Goal: Information Seeking & Learning: Learn about a topic

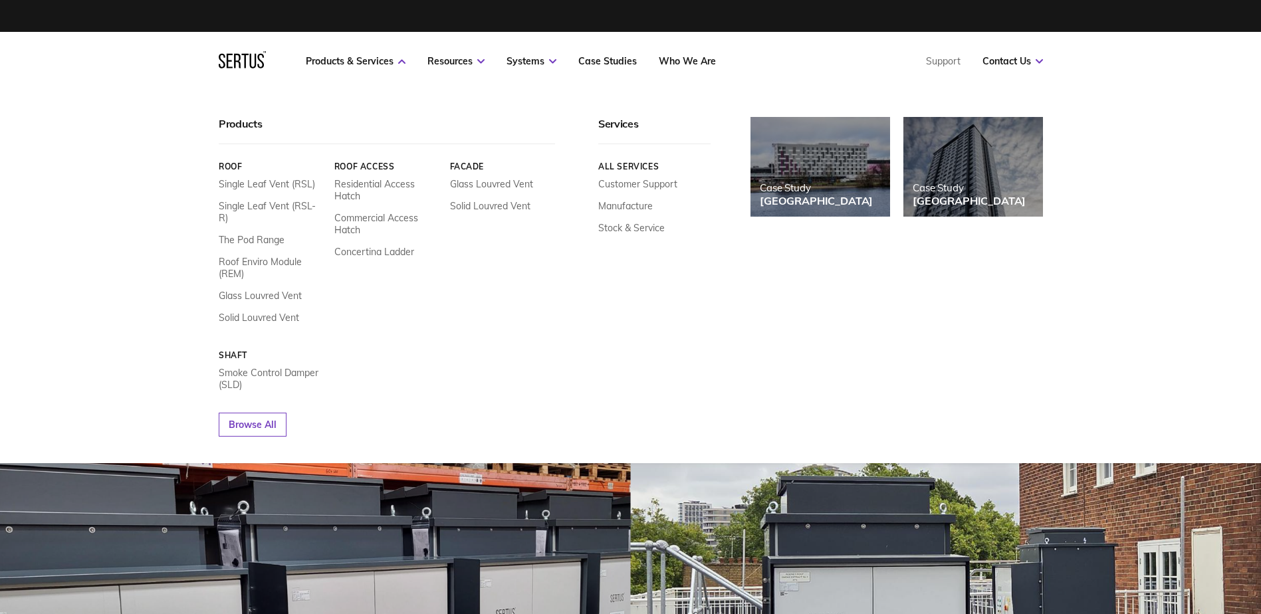
click at [230, 58] on icon at bounding box center [242, 59] width 47 height 17
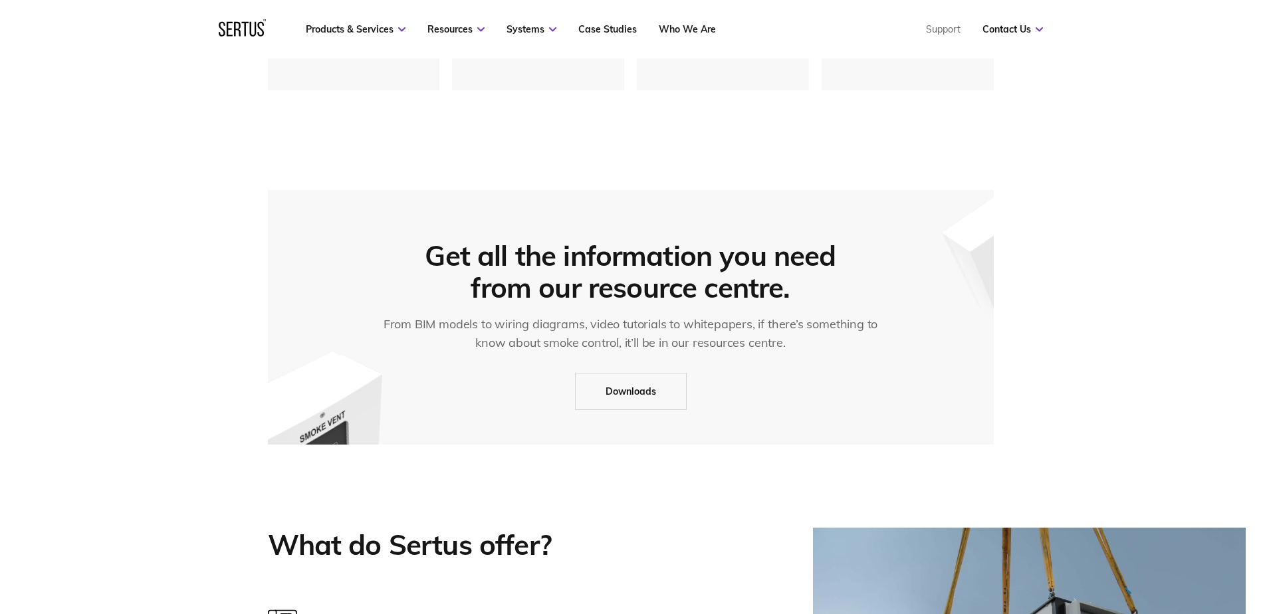
scroll to position [590, 0]
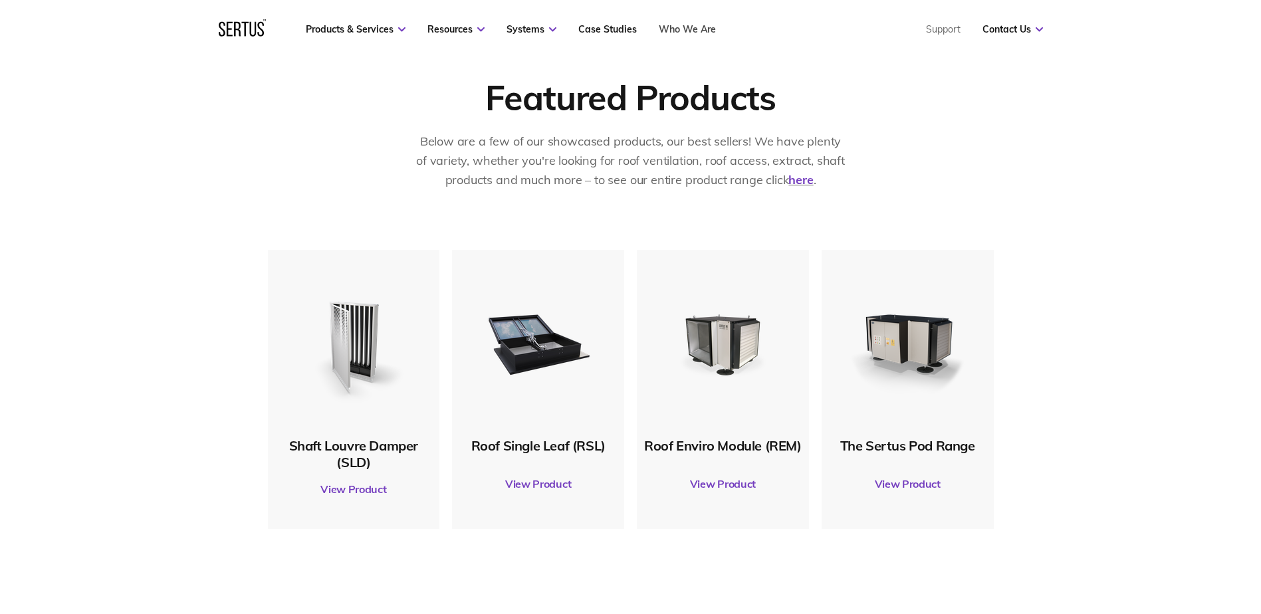
click at [694, 27] on link "Who We Are" at bounding box center [687, 29] width 57 height 12
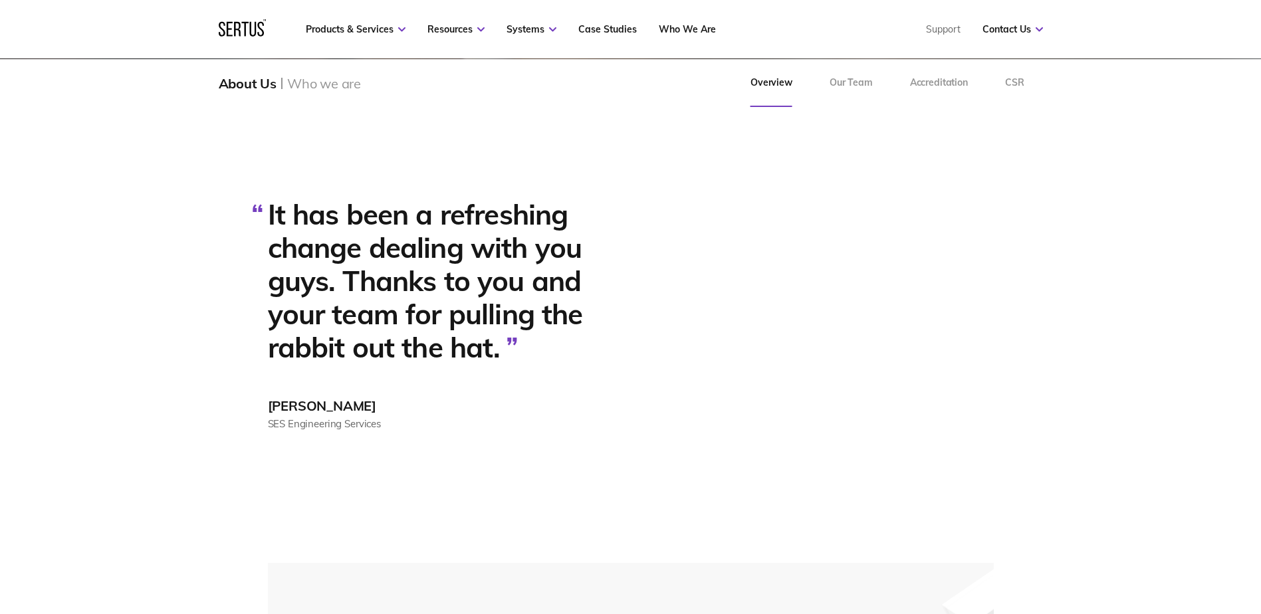
scroll to position [3755, 0]
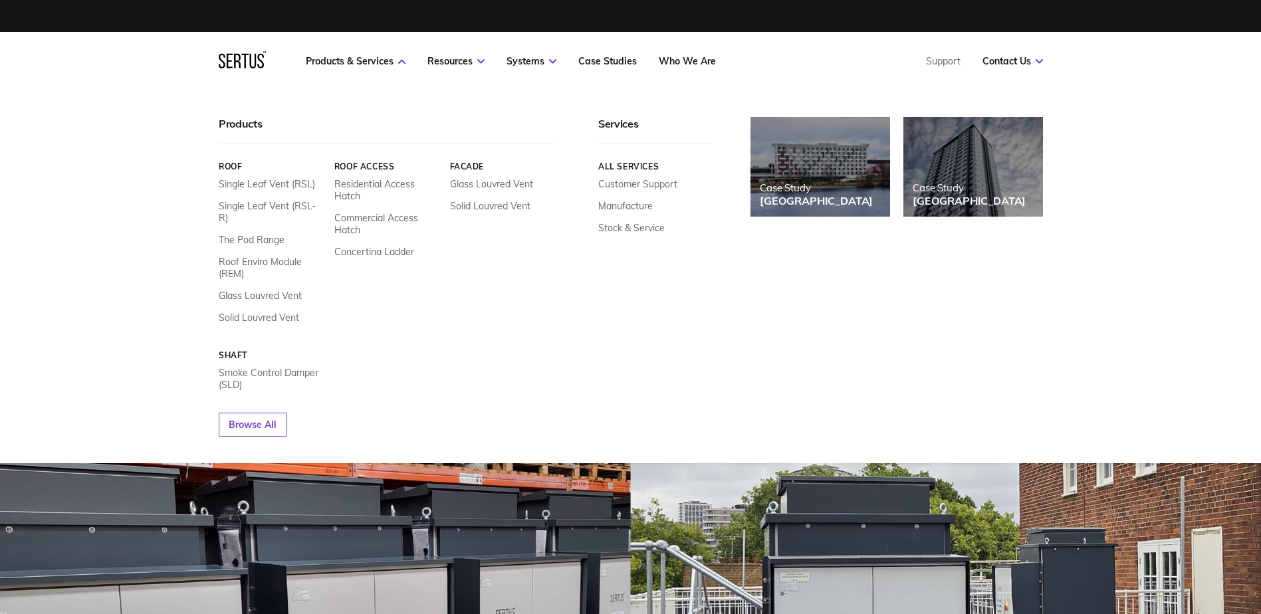
click at [238, 64] on icon at bounding box center [242, 59] width 47 height 17
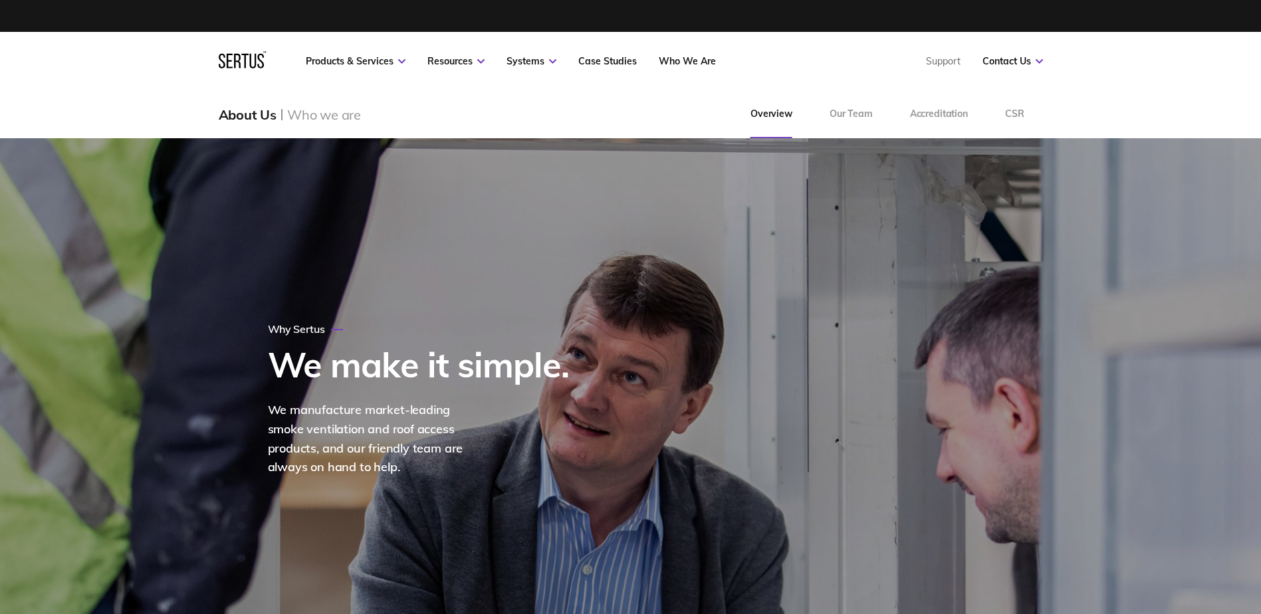
click at [251, 59] on icon at bounding box center [242, 59] width 47 height 17
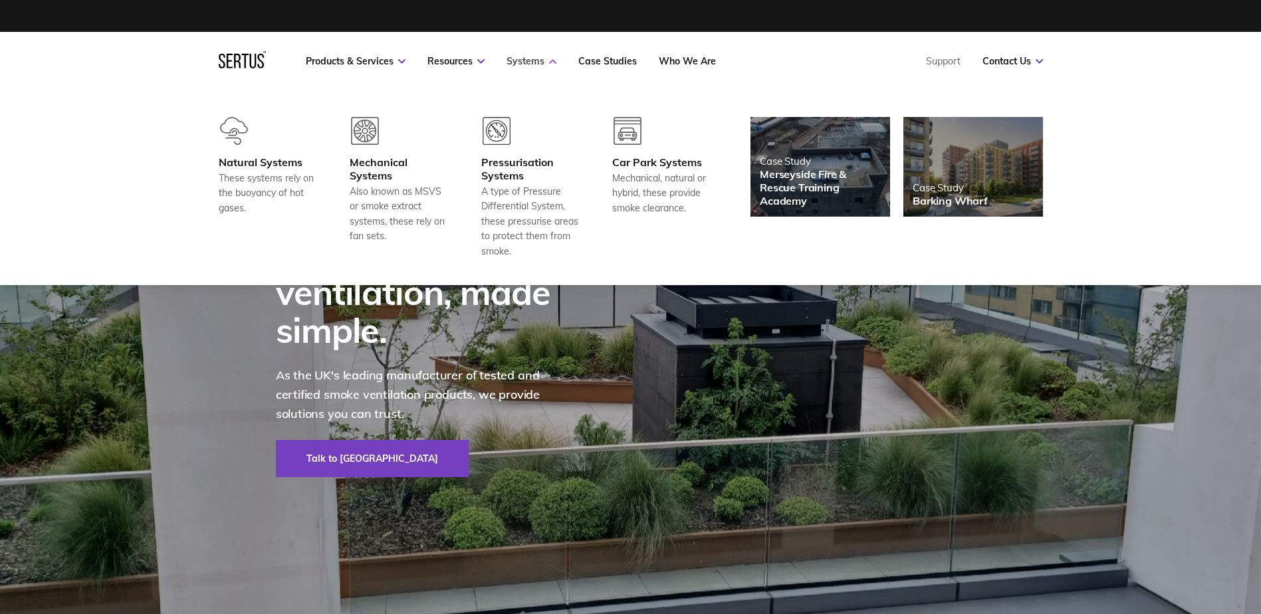
click at [529, 62] on link "Systems" at bounding box center [531, 61] width 50 height 12
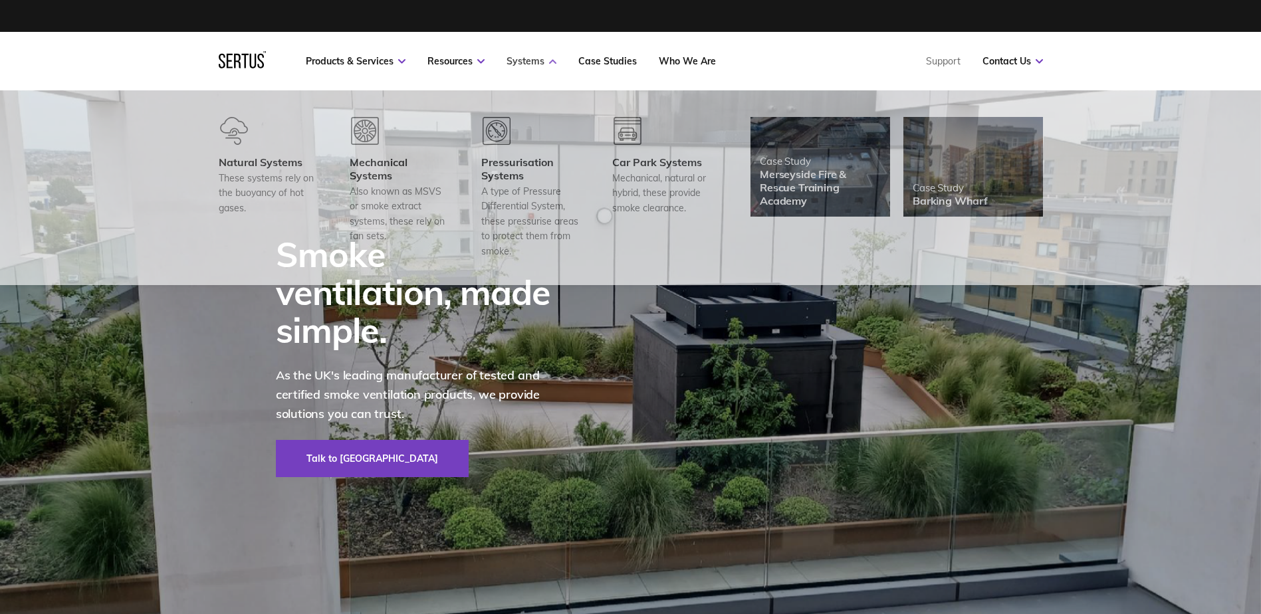
click at [550, 61] on icon at bounding box center [552, 61] width 7 height 5
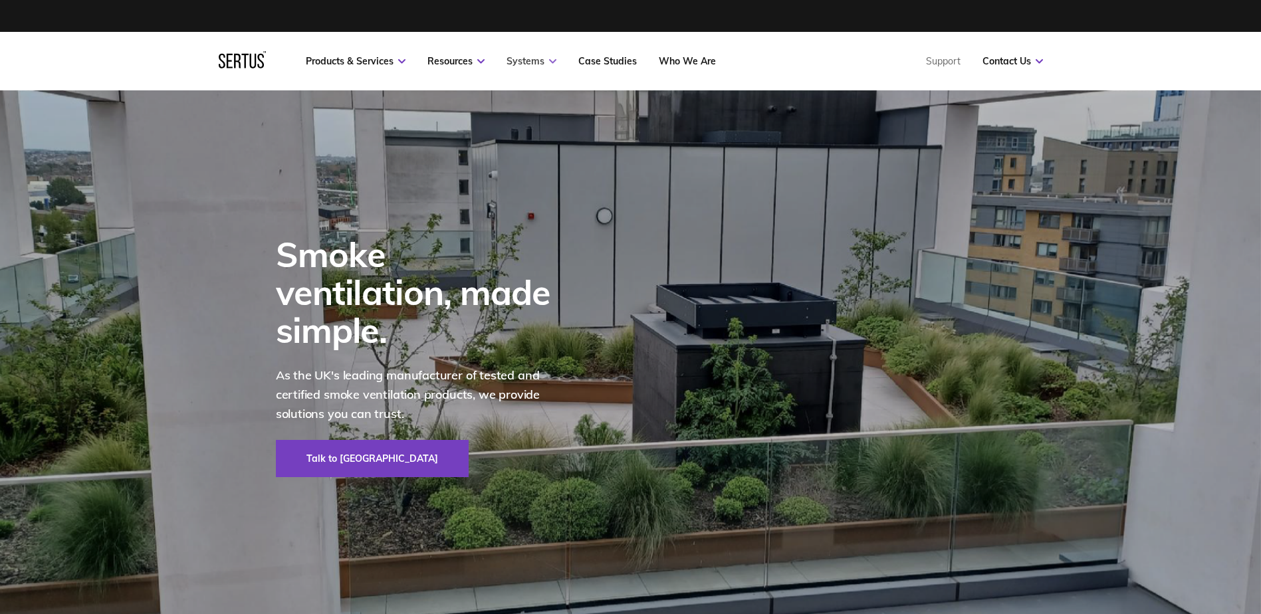
click at [550, 61] on icon at bounding box center [552, 61] width 7 height 5
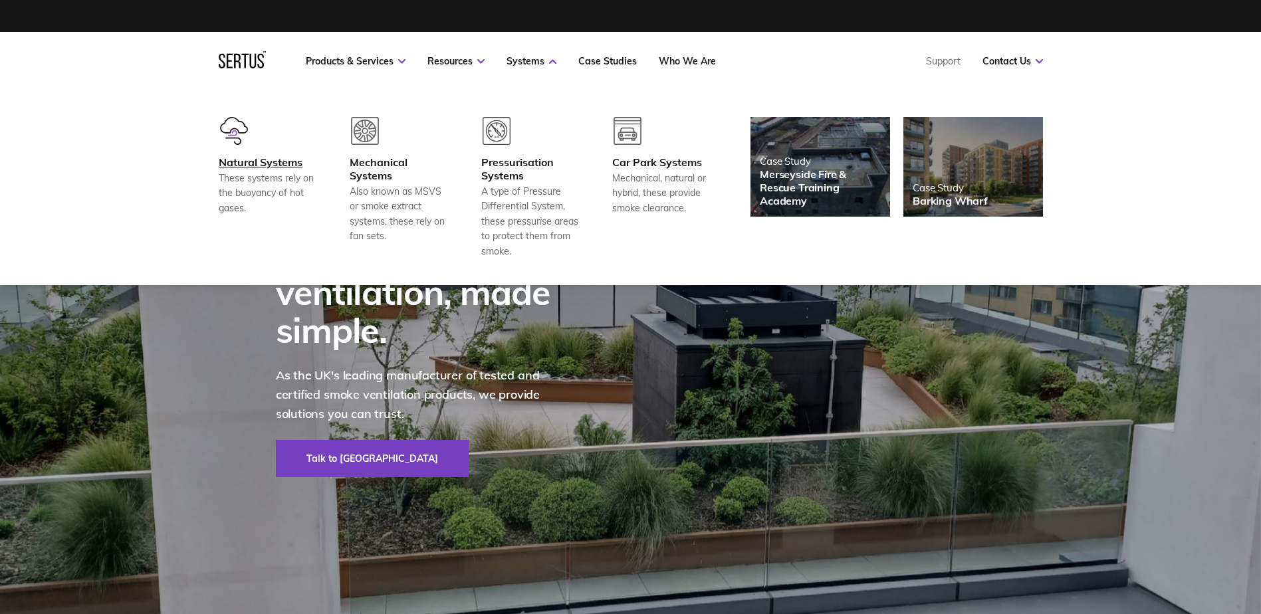
click at [223, 175] on div "These systems rely on the buoyancy of hot gases." at bounding box center [268, 193] width 98 height 45
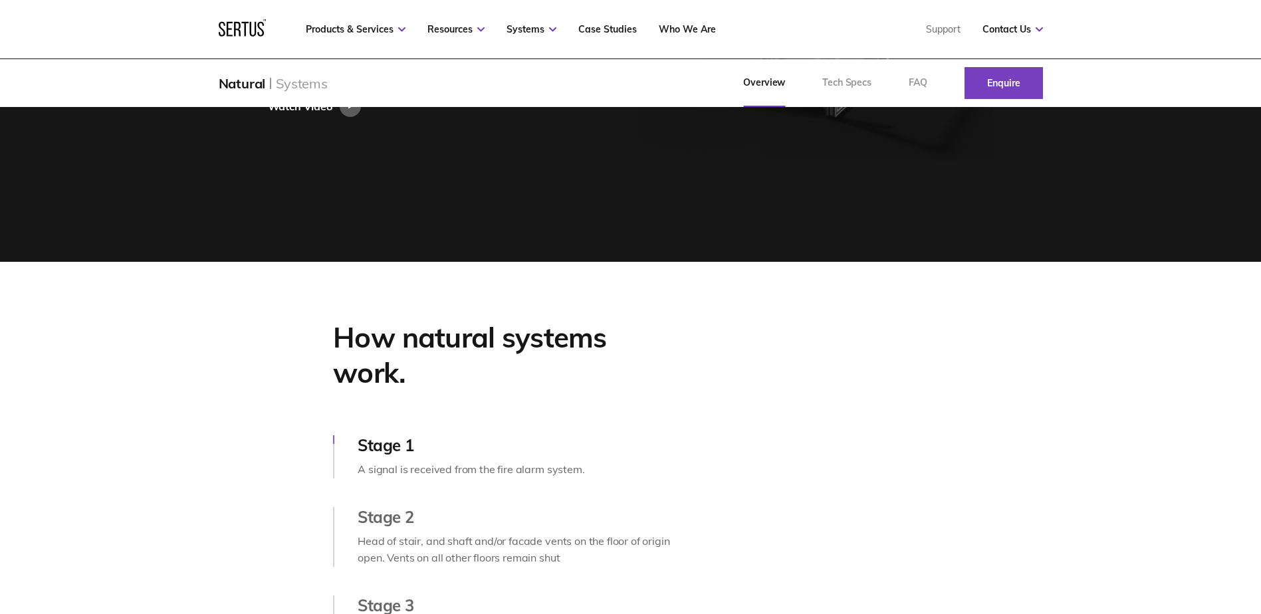
scroll to position [399, 0]
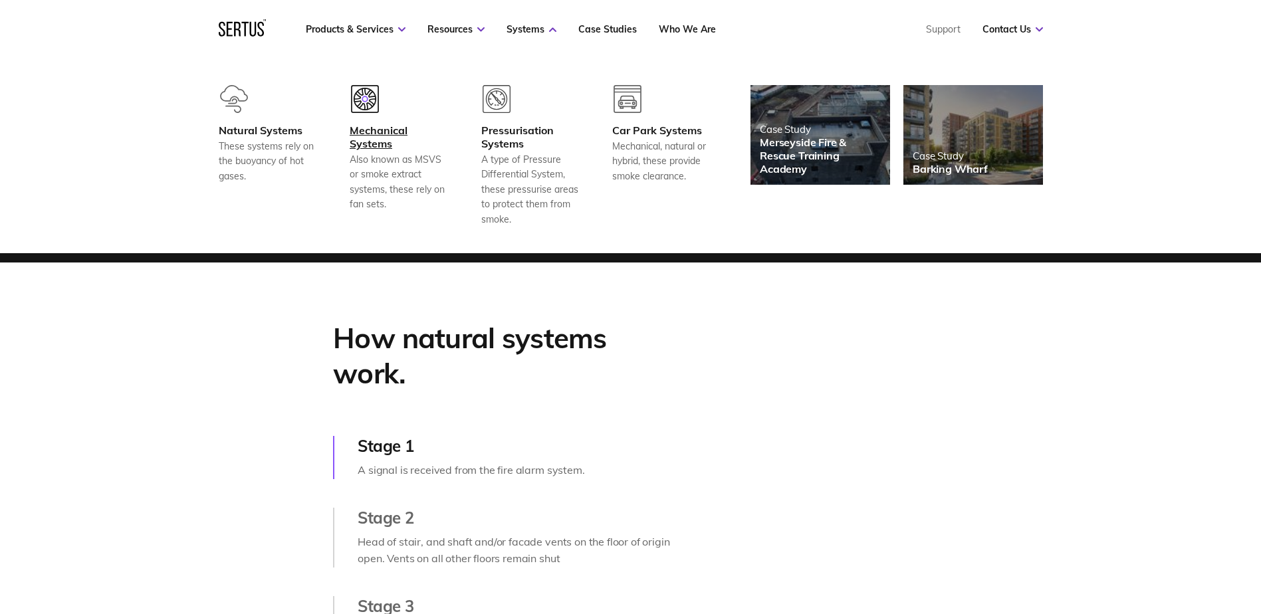
click at [375, 144] on div "Mechanical Systems" at bounding box center [399, 137] width 98 height 27
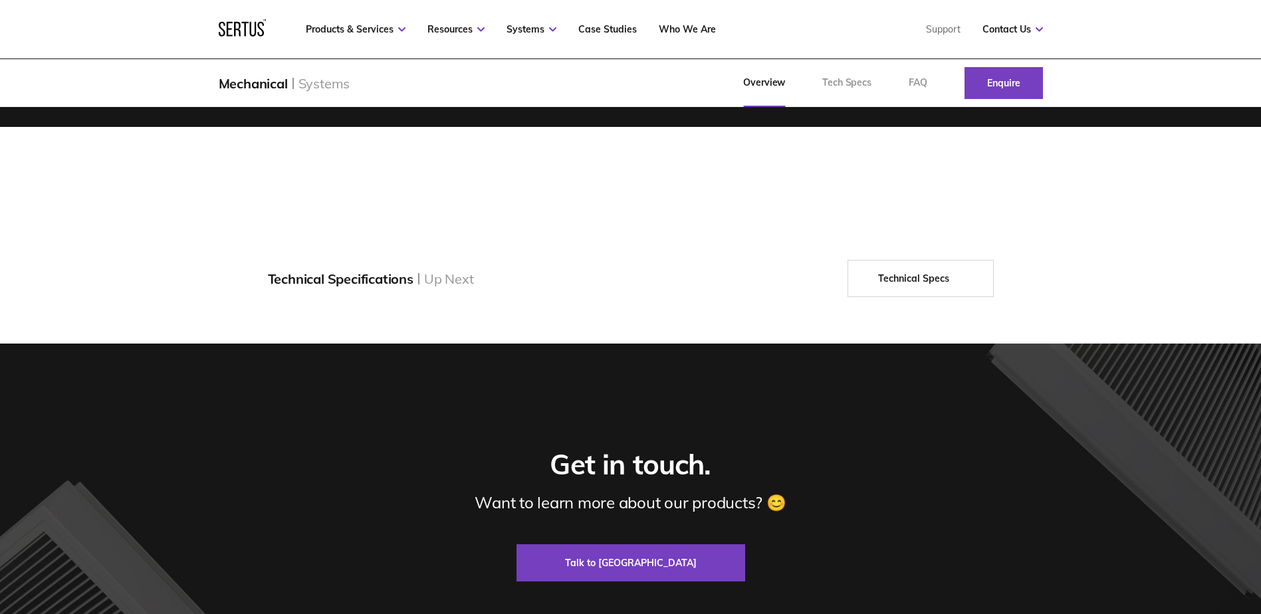
scroll to position [2791, 0]
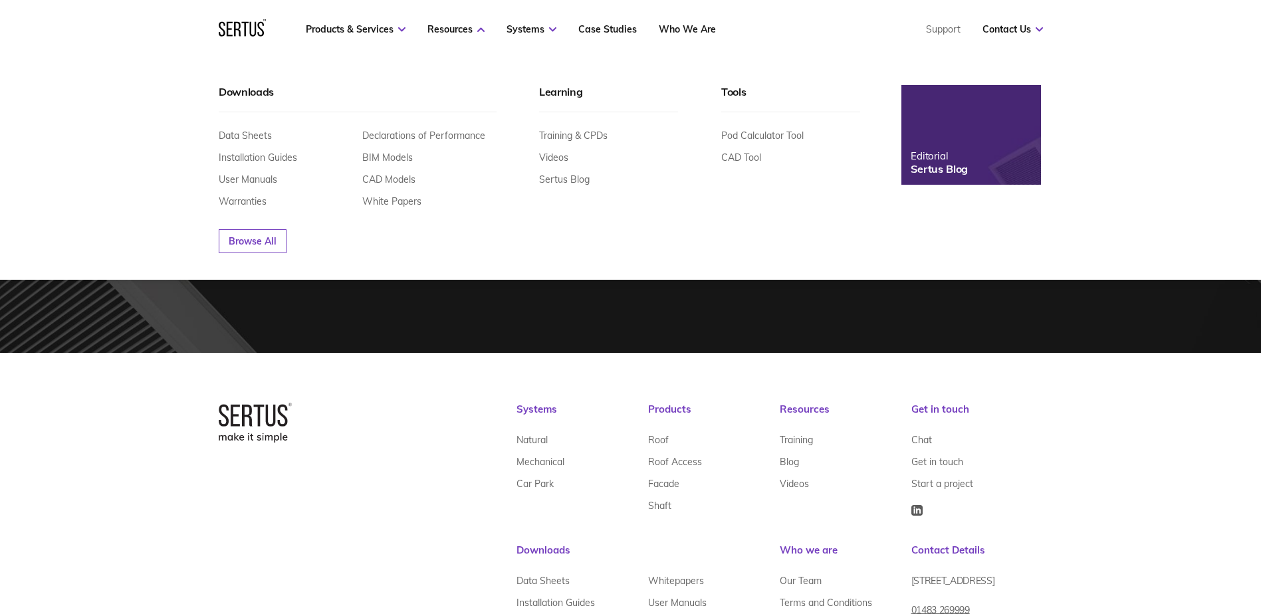
click at [936, 137] on img at bounding box center [971, 135] width 154 height 110
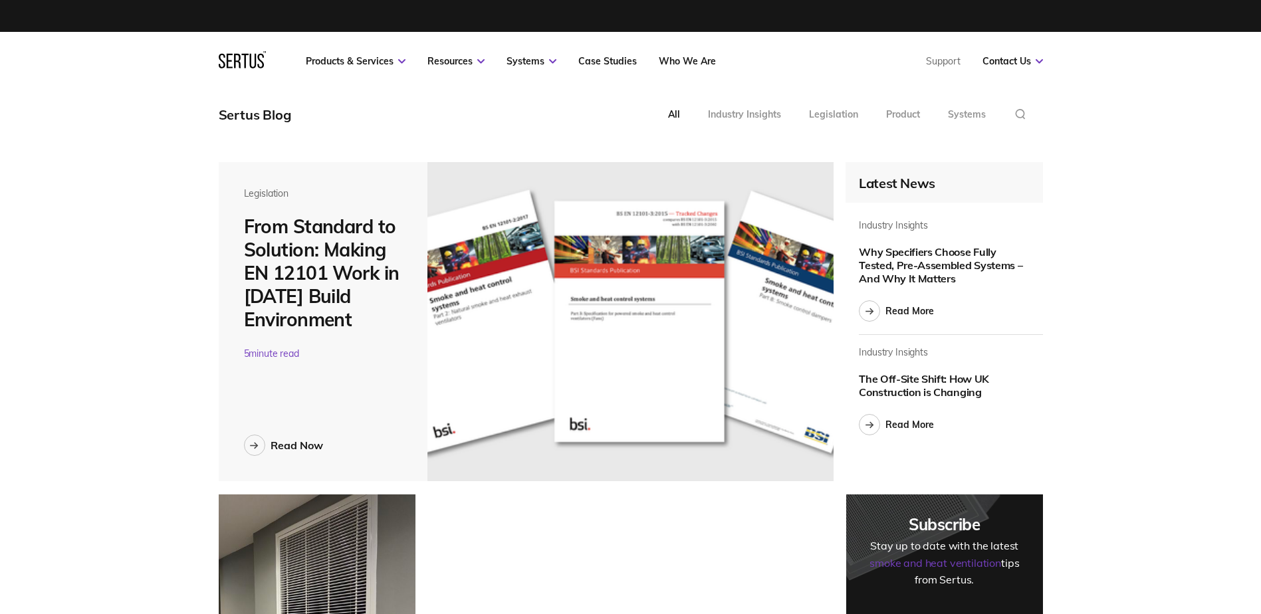
scroll to position [4973, 845]
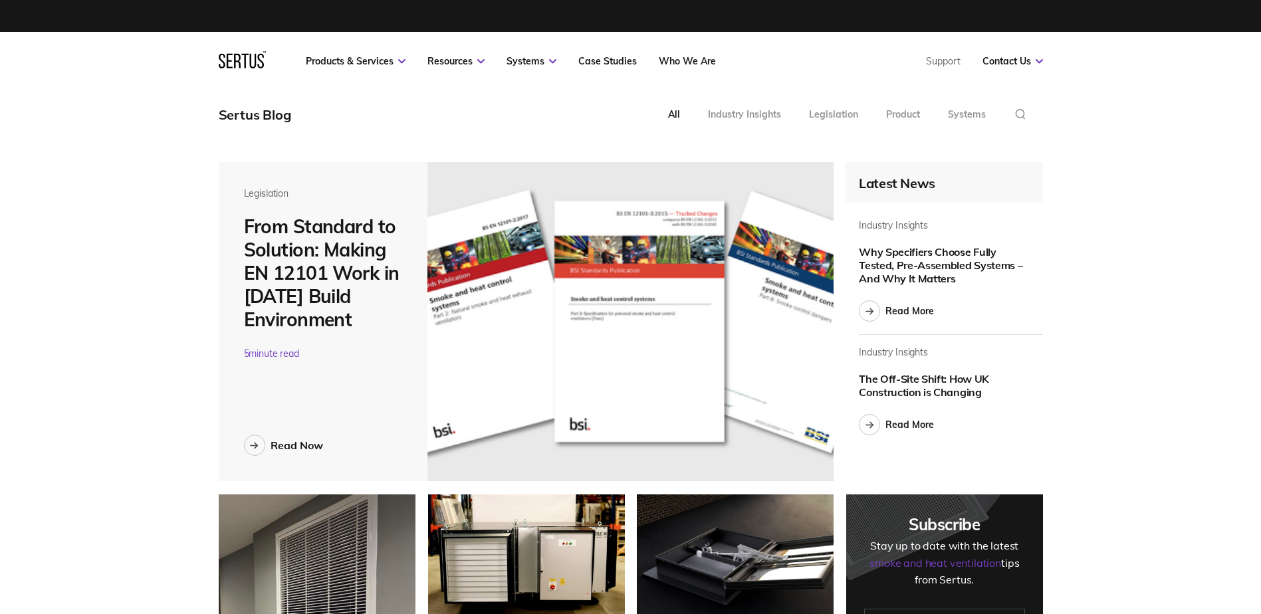
click at [346, 214] on div "Legislation From Standard to Solution: Making EN 12101 Work in [DATE] Build Env…" at bounding box center [323, 273] width 159 height 172
click at [290, 445] on div "Read Now" at bounding box center [296, 445] width 52 height 13
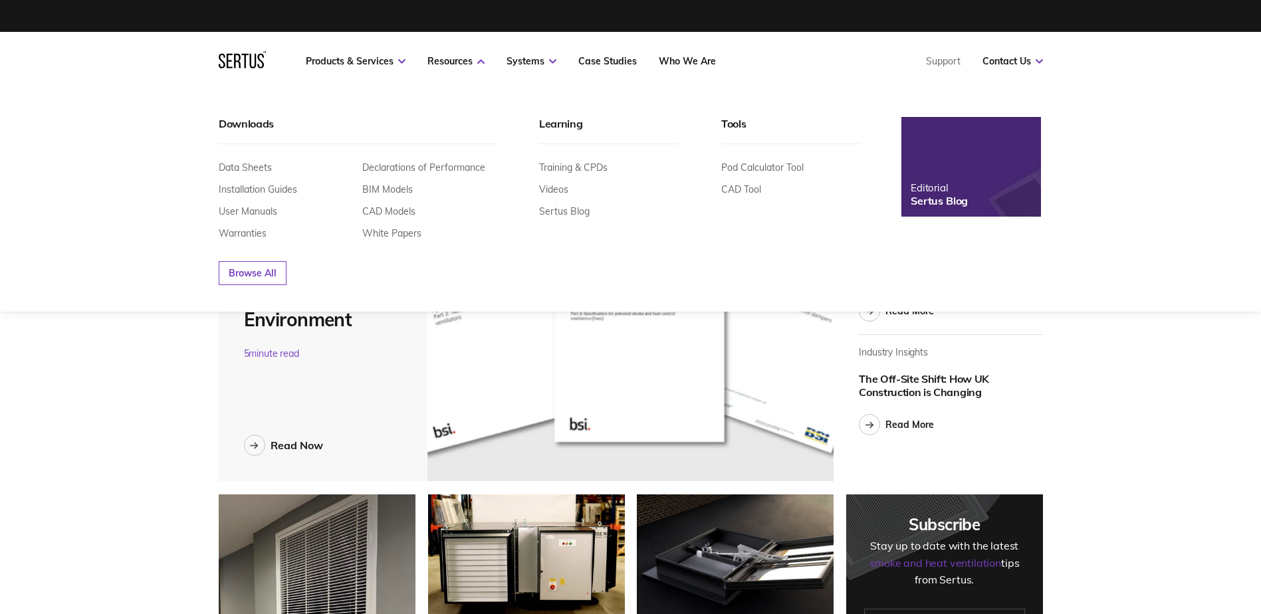
click at [928, 194] on div "Sertus Blog" at bounding box center [938, 200] width 57 height 13
click at [950, 191] on div "Editorial" at bounding box center [938, 187] width 57 height 13
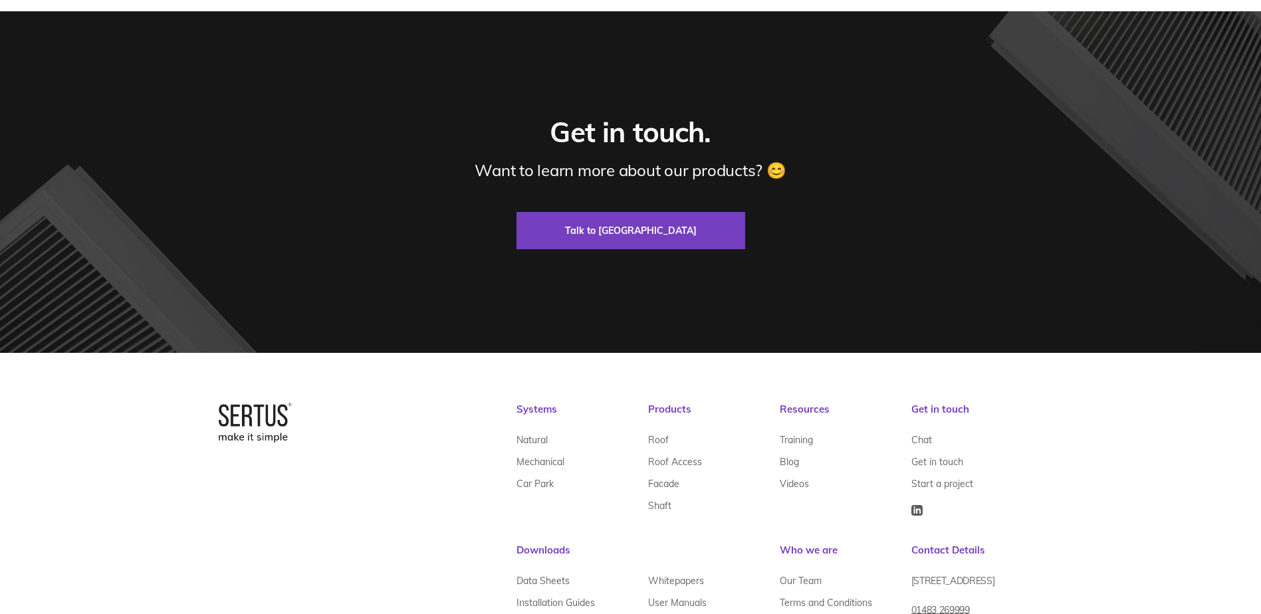
scroll to position [2840, 0]
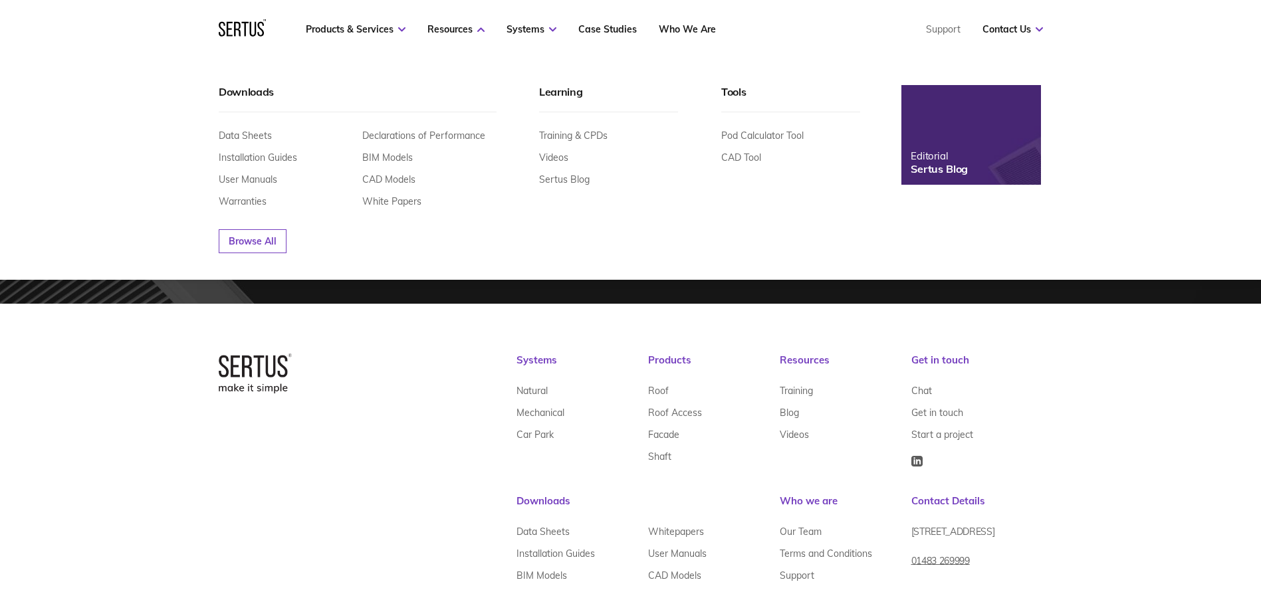
drag, startPoint x: 982, startPoint y: 173, endPoint x: 967, endPoint y: 168, distance: 16.0
click at [982, 173] on img at bounding box center [971, 135] width 154 height 110
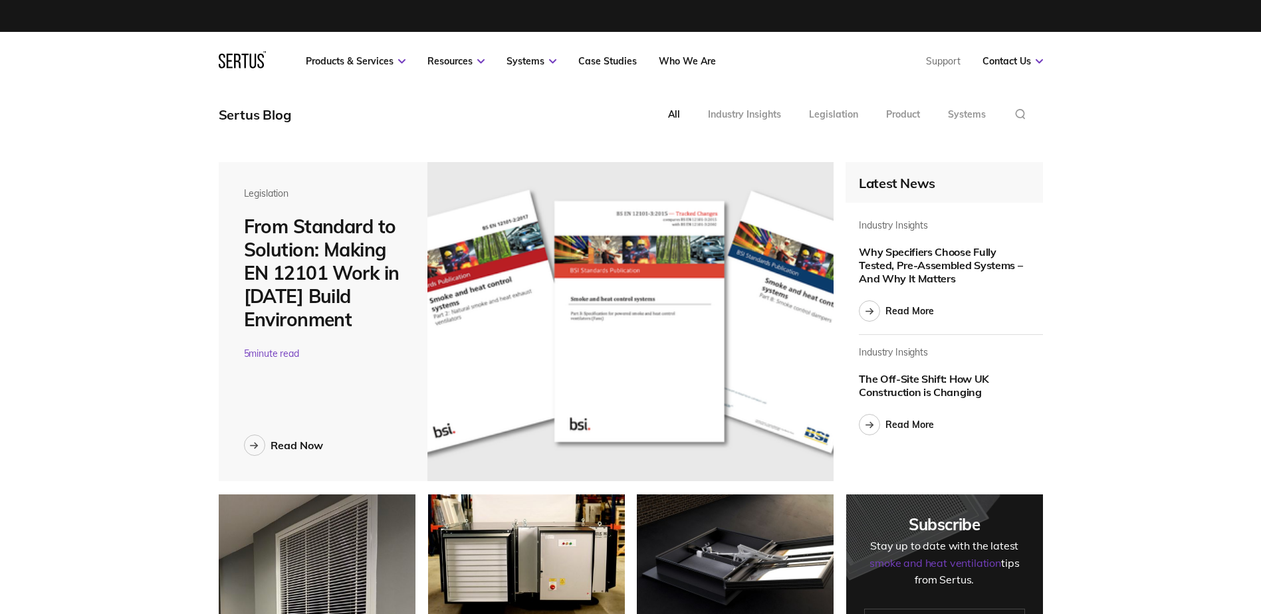
scroll to position [7, 7]
click at [899, 310] on div "Read More" at bounding box center [909, 311] width 49 height 12
